Goal: Check status: Check status

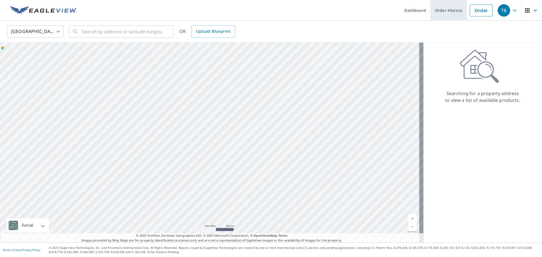
click at [438, 12] on link "Order History" at bounding box center [448, 10] width 36 height 21
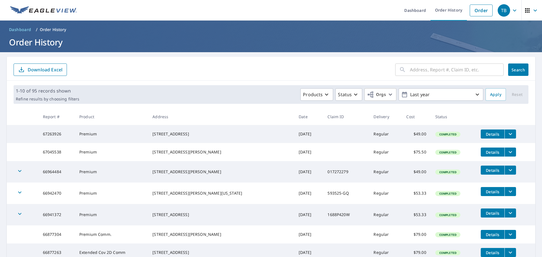
click at [423, 73] on input "text" at bounding box center [457, 70] width 94 height 16
type input "[PERSON_NAME]"
click button "Search" at bounding box center [518, 69] width 20 height 12
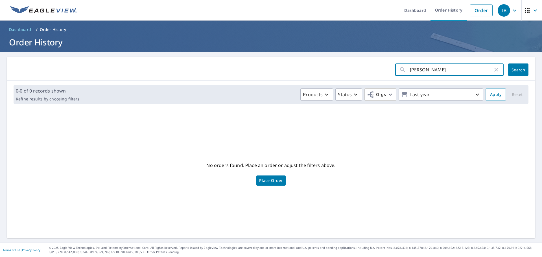
drag, startPoint x: 423, startPoint y: 72, endPoint x: 396, endPoint y: 71, distance: 26.8
click at [396, 71] on div "[PERSON_NAME] ​" at bounding box center [449, 69] width 108 height 12
type input "merriam"
click button "Search" at bounding box center [518, 69] width 20 height 12
drag, startPoint x: 441, startPoint y: 69, endPoint x: 403, endPoint y: 72, distance: 37.6
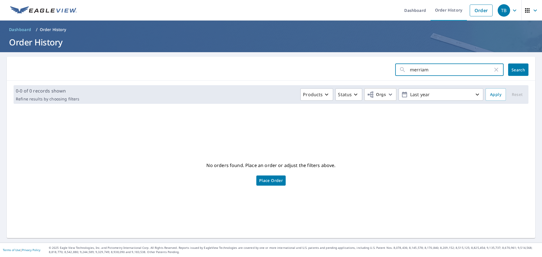
click at [403, 72] on div "merriam ​" at bounding box center [449, 69] width 108 height 12
type input "151st"
click button "Search" at bounding box center [518, 69] width 20 height 12
drag, startPoint x: 429, startPoint y: 70, endPoint x: 423, endPoint y: 71, distance: 6.6
click at [423, 71] on input "151st" at bounding box center [451, 70] width 83 height 16
